Goal: Information Seeking & Learning: Learn about a topic

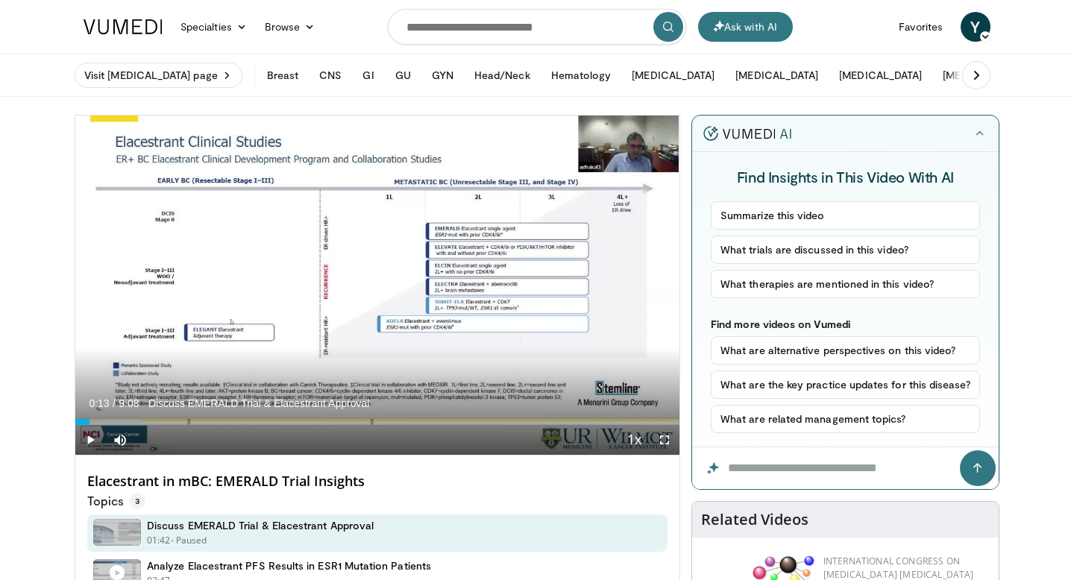
click at [29, 51] on header "Ask with AI Specialties Adult & Family Medicine Allergy, [MEDICAL_DATA], Immuno…" at bounding box center [537, 48] width 1074 height 97
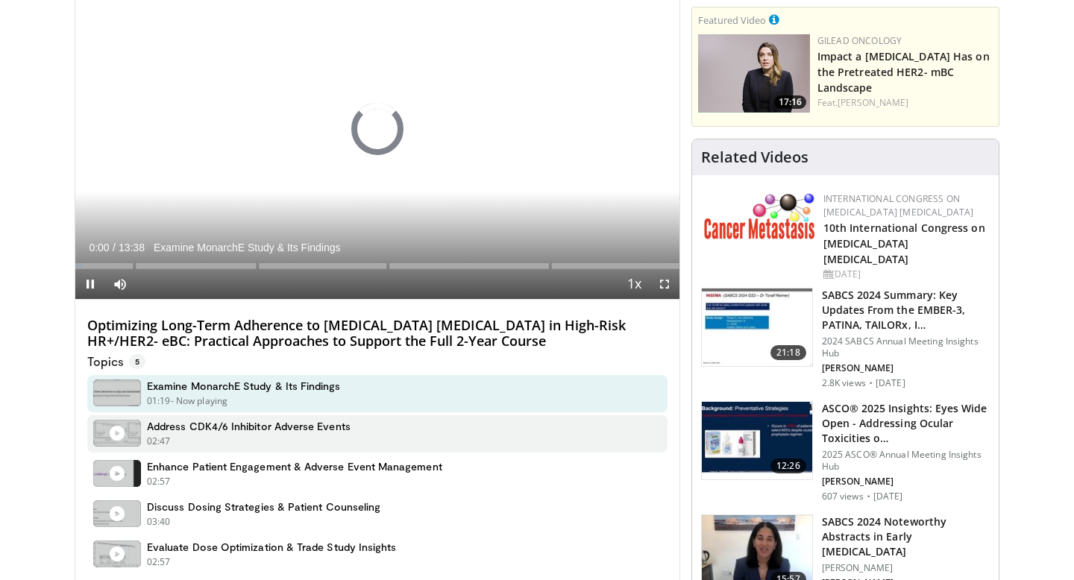
scroll to position [157, 0]
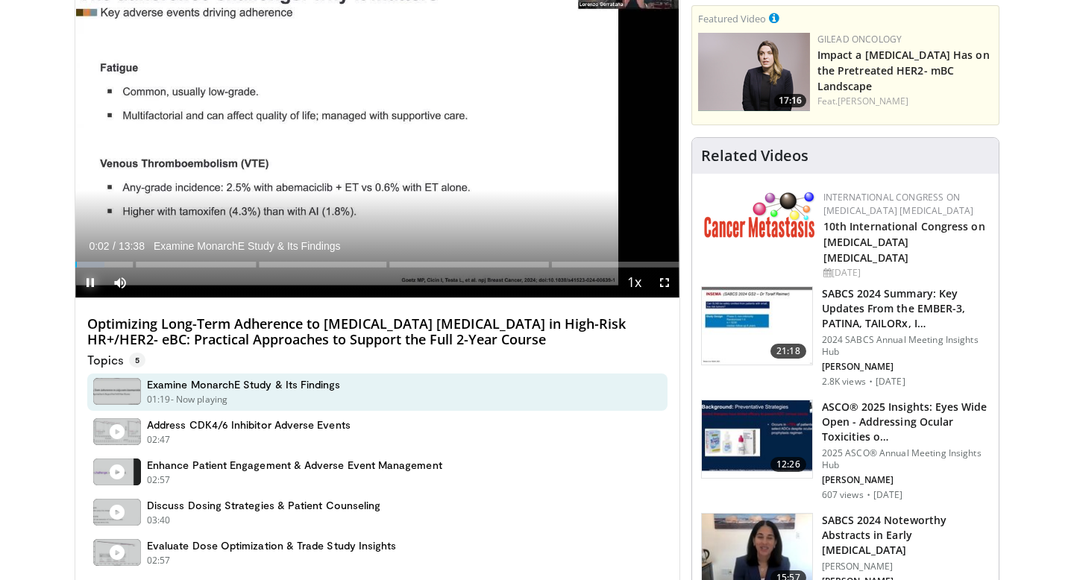
click at [87, 285] on span "Video Player" at bounding box center [90, 283] width 30 height 30
